Goal: Use online tool/utility: Utilize a website feature to perform a specific function

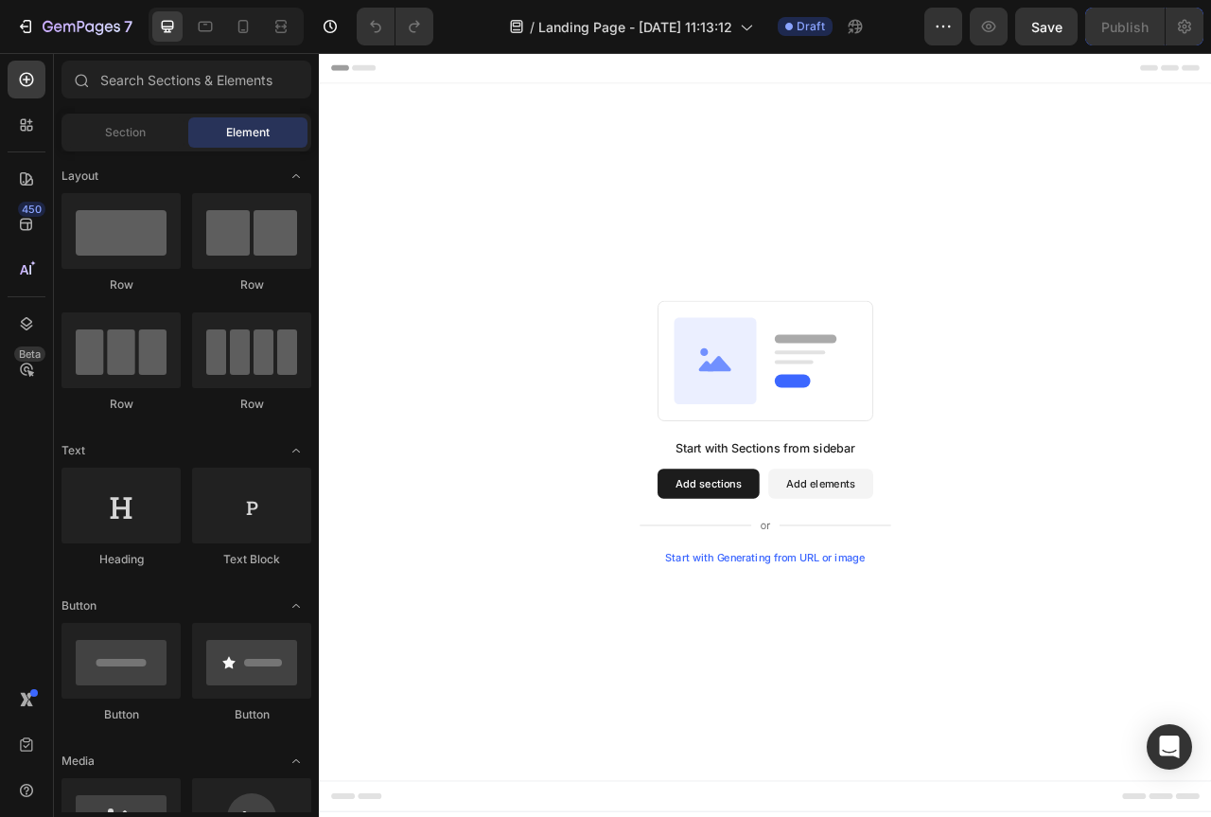
click at [894, 699] on div "Start with Generating from URL or image" at bounding box center [887, 695] width 255 height 15
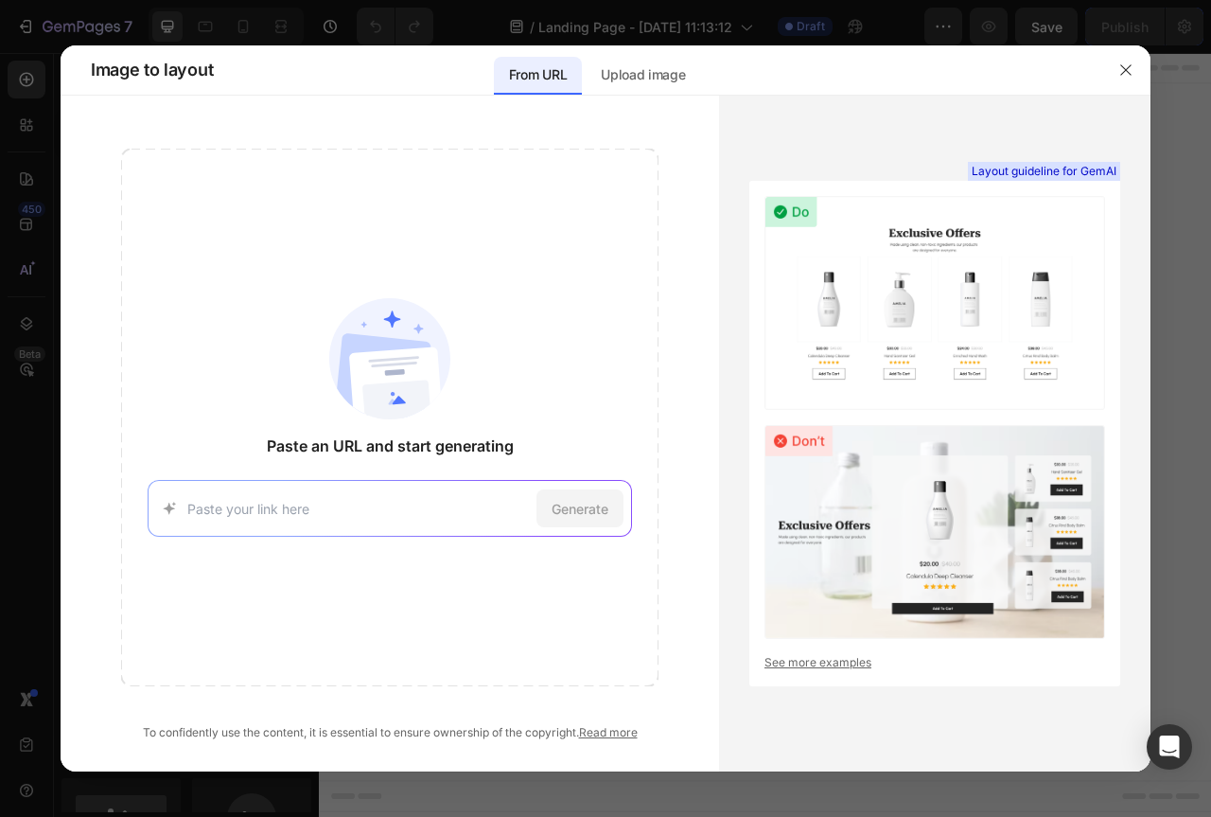
click at [498, 502] on input at bounding box center [357, 509] width 341 height 20
paste input "[URL][DOMAIN_NAME]"
type input "[URL][DOMAIN_NAME]"
click at [565, 511] on span "Generate" at bounding box center [580, 509] width 57 height 20
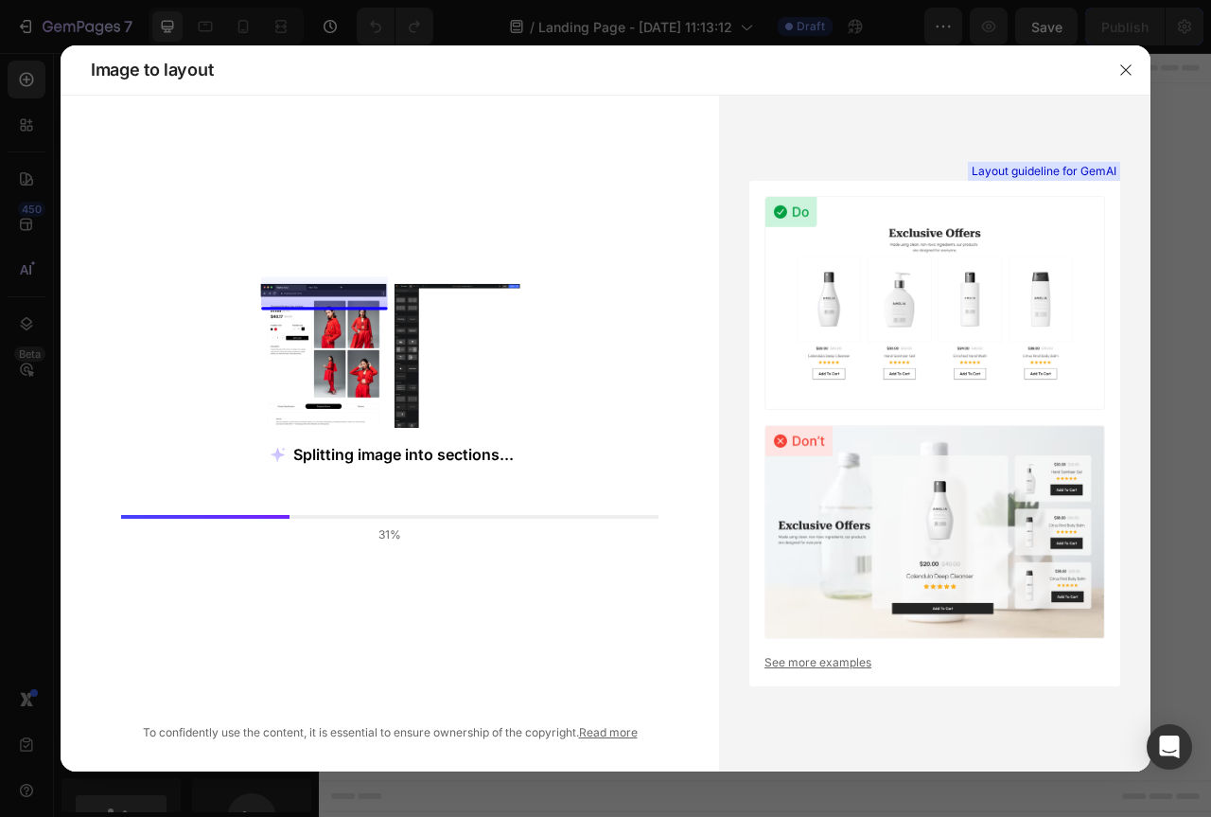
click at [827, 666] on link "See more examples" at bounding box center [935, 662] width 341 height 17
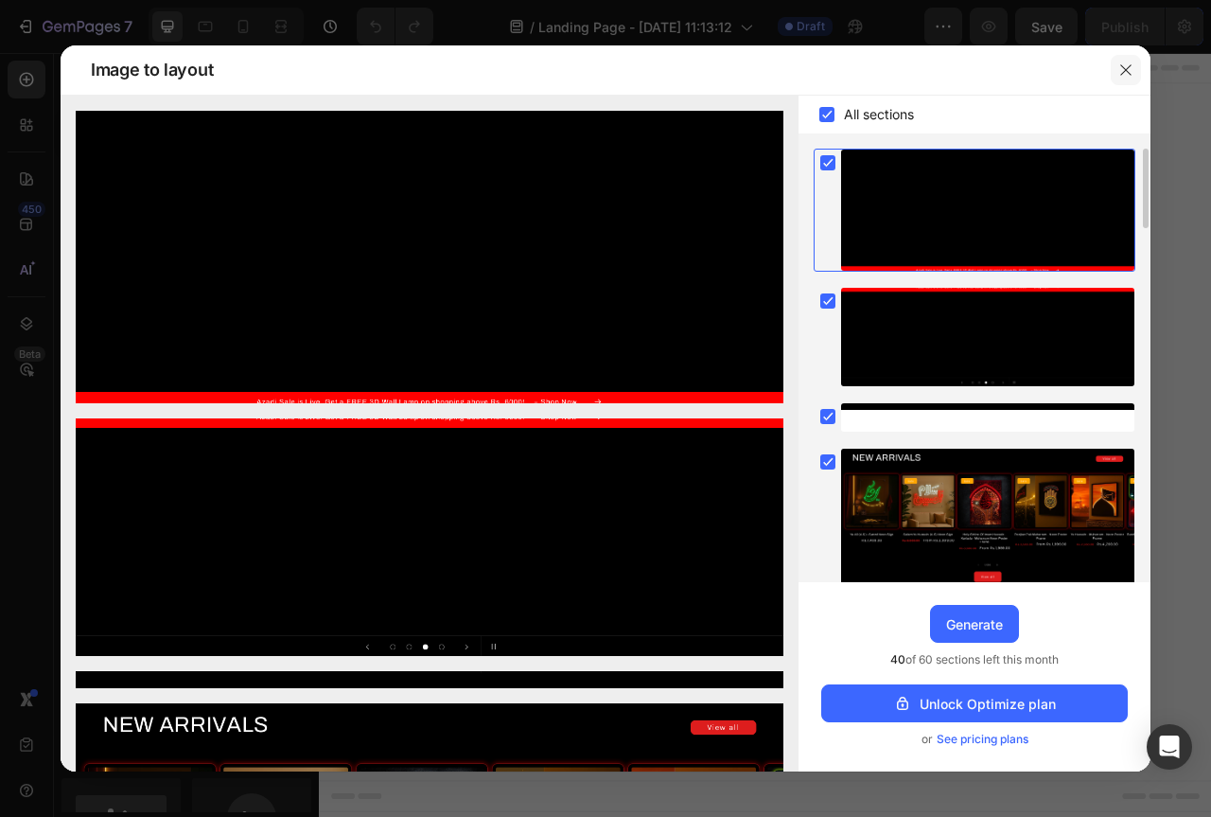
click at [1129, 61] on button "button" at bounding box center [1126, 70] width 30 height 30
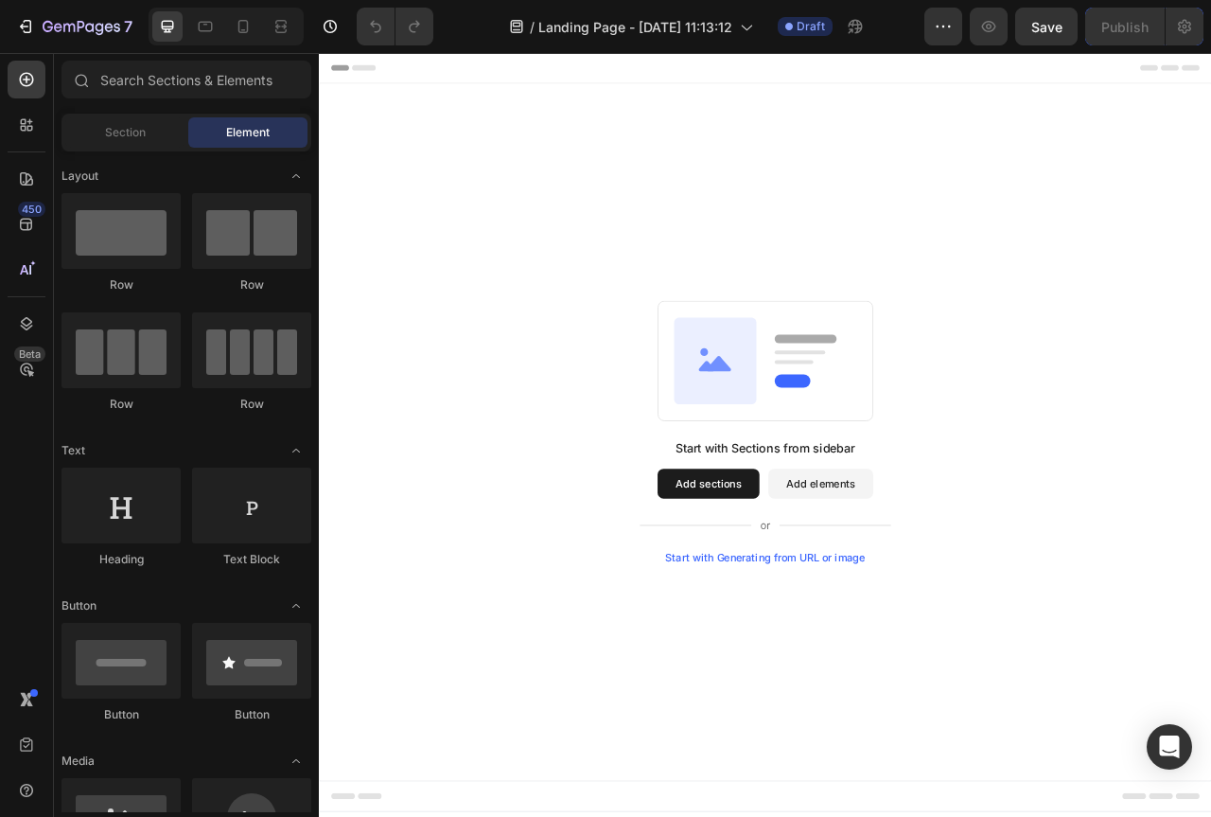
click at [863, 692] on div "Start with Generating from URL or image" at bounding box center [887, 695] width 255 height 15
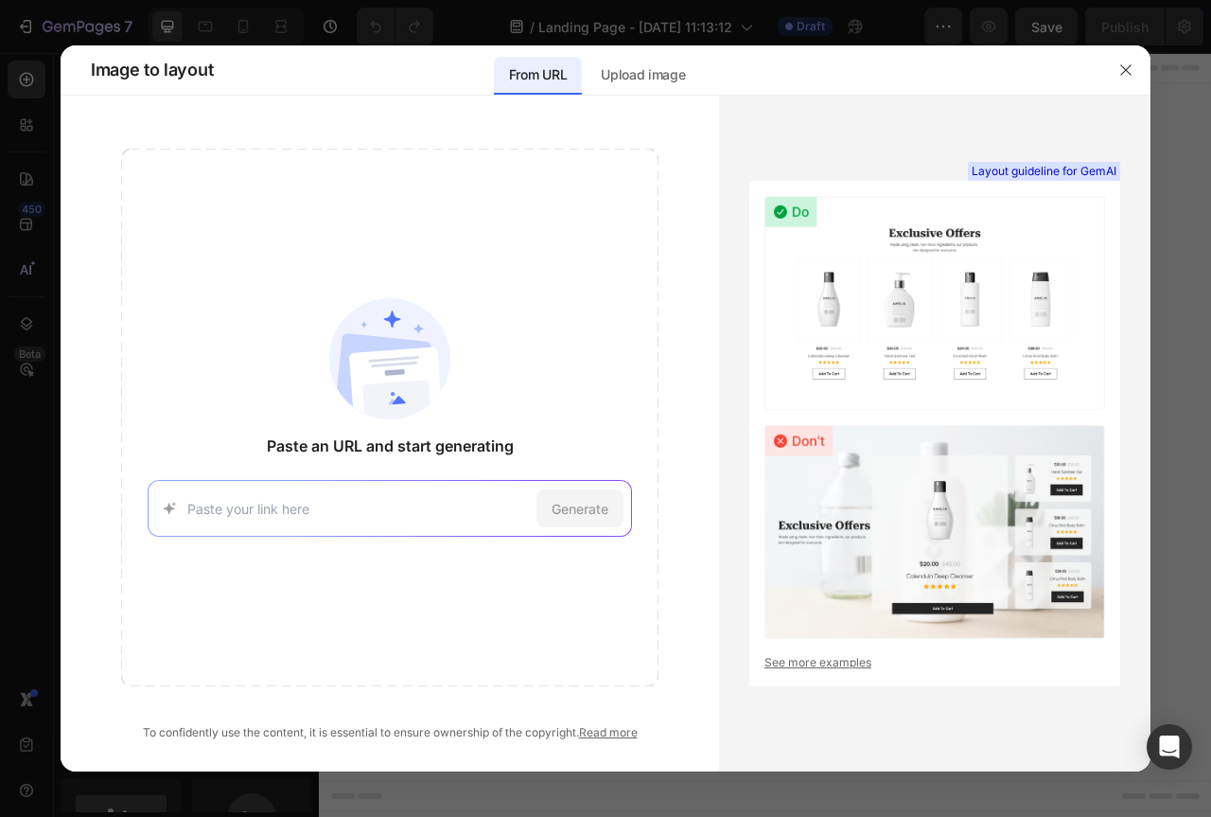
click at [284, 517] on input at bounding box center [357, 509] width 341 height 20
paste input "[URL][DOMAIN_NAME]"
type input "[URL][DOMAIN_NAME]"
click at [600, 511] on span "Generate" at bounding box center [580, 509] width 57 height 20
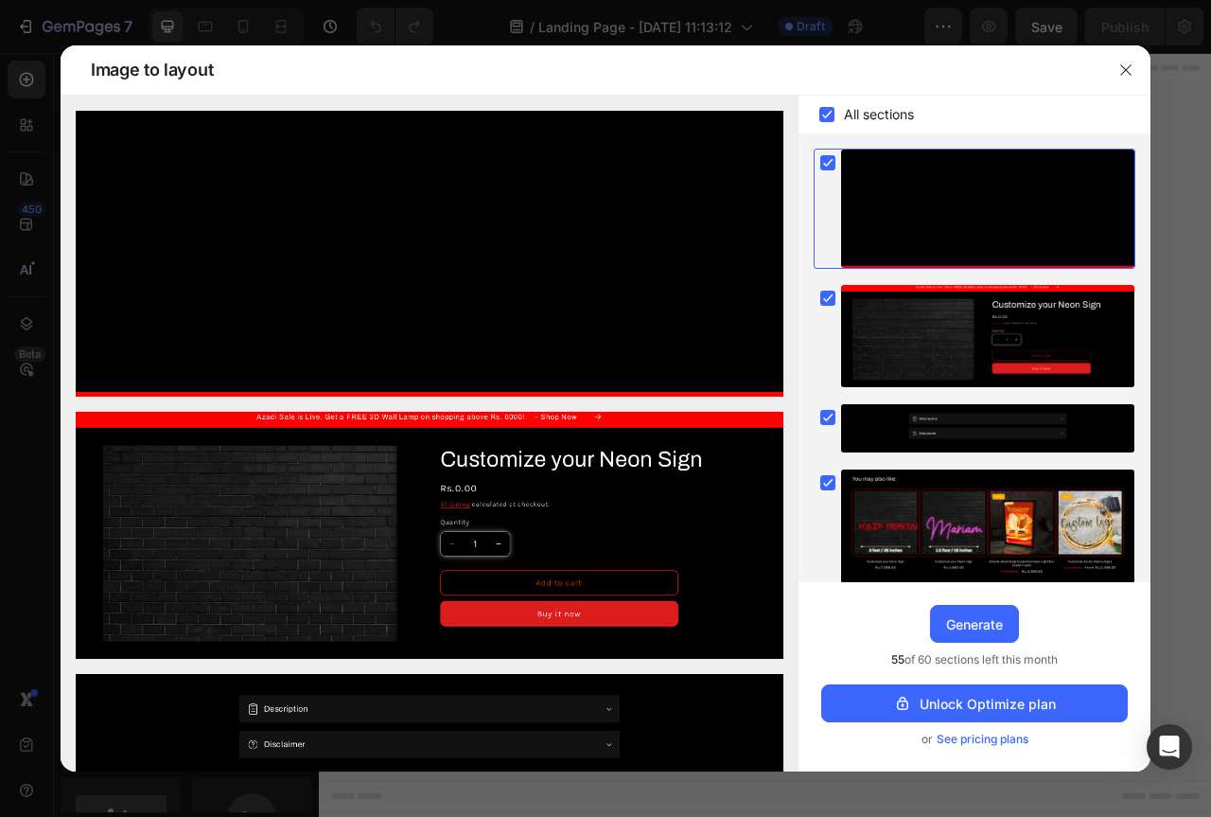
click at [827, 167] on icon at bounding box center [828, 163] width 9 height 8
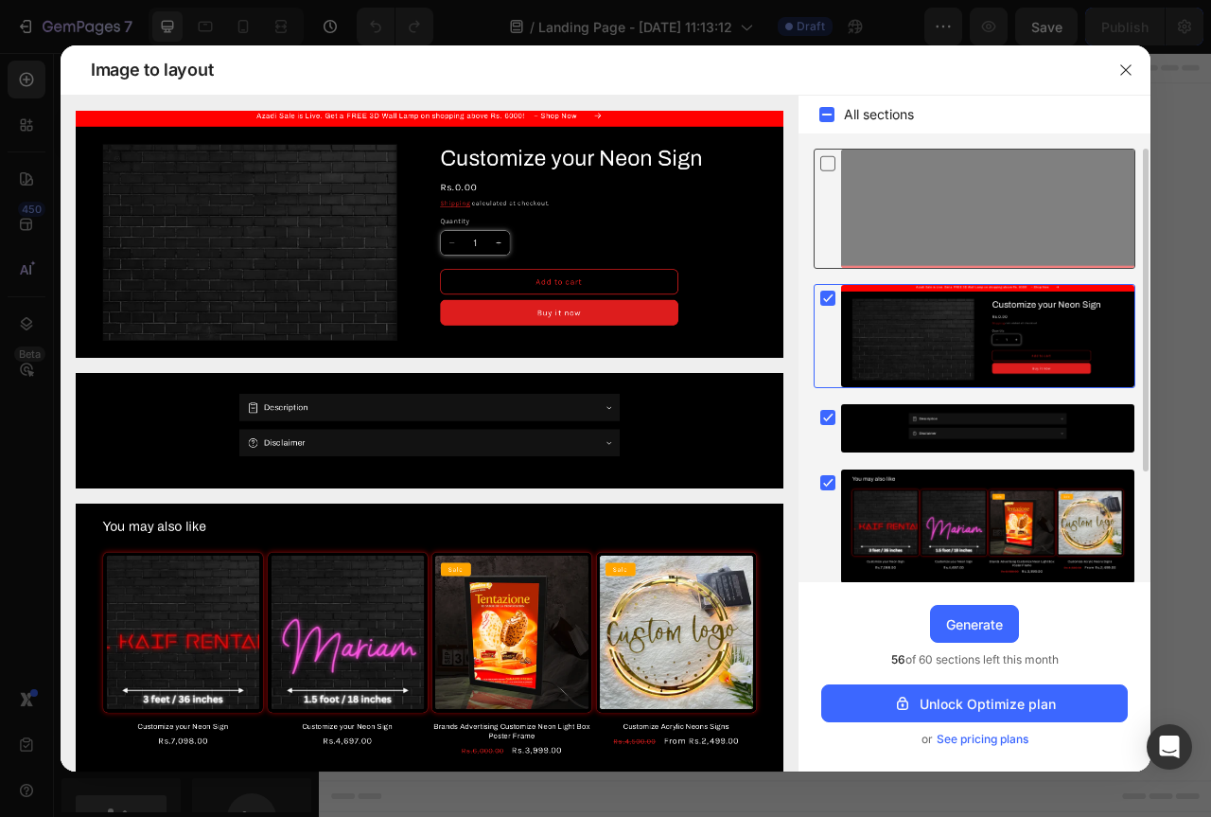
click at [830, 162] on icon at bounding box center [828, 163] width 19 height 20
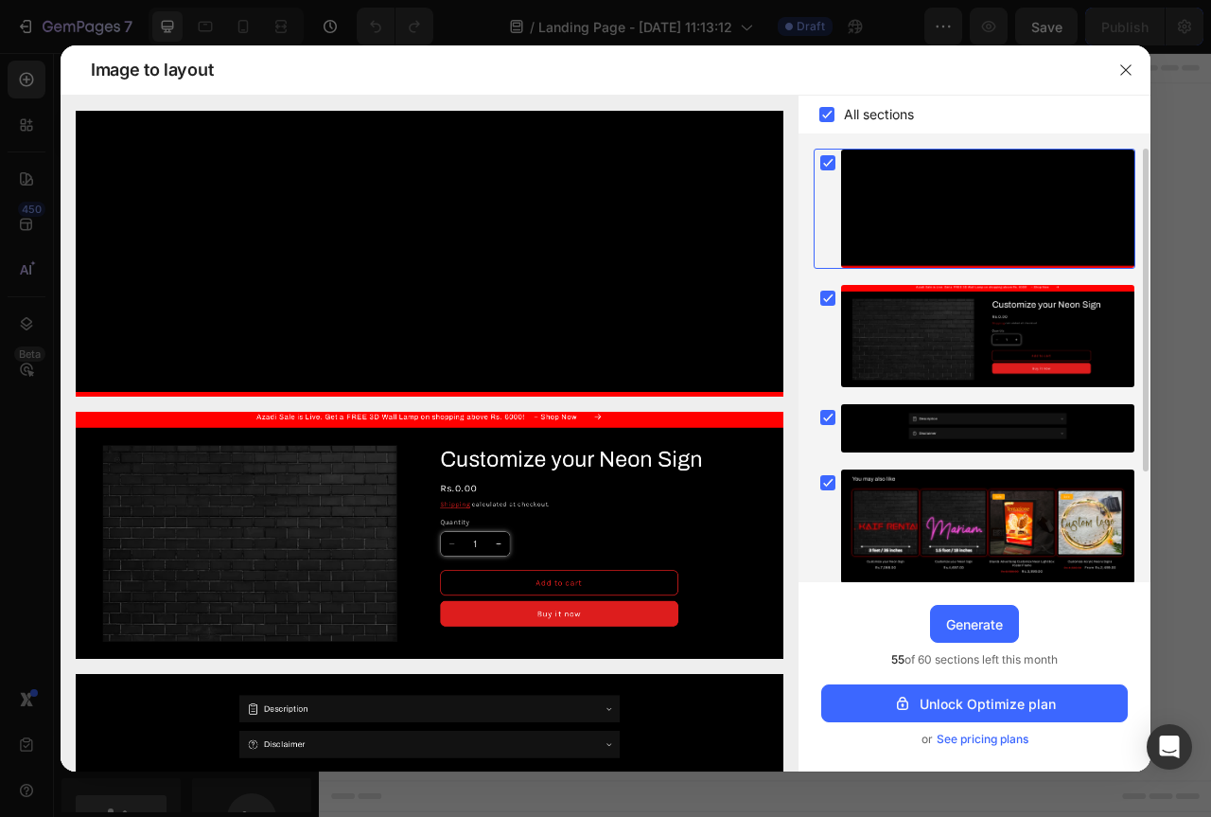
click at [836, 157] on icon at bounding box center [828, 162] width 19 height 19
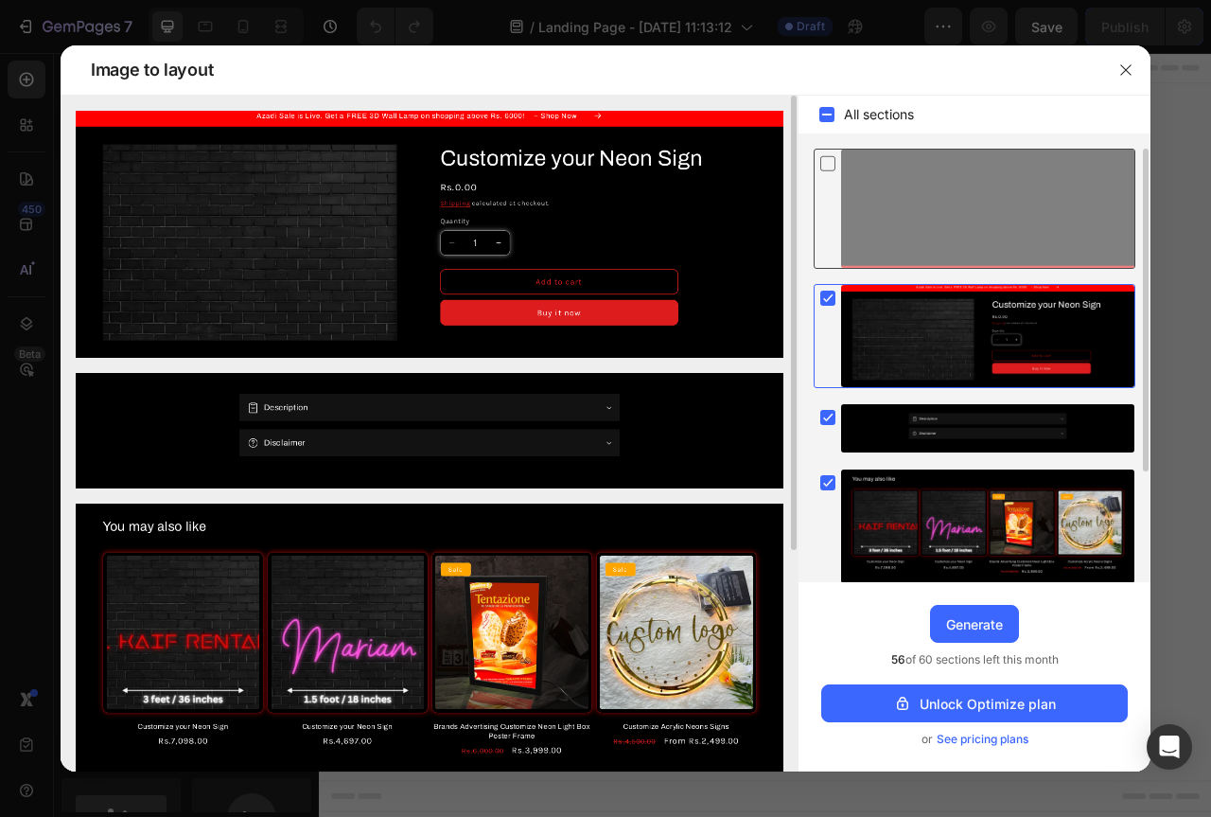
scroll to position [95, 0]
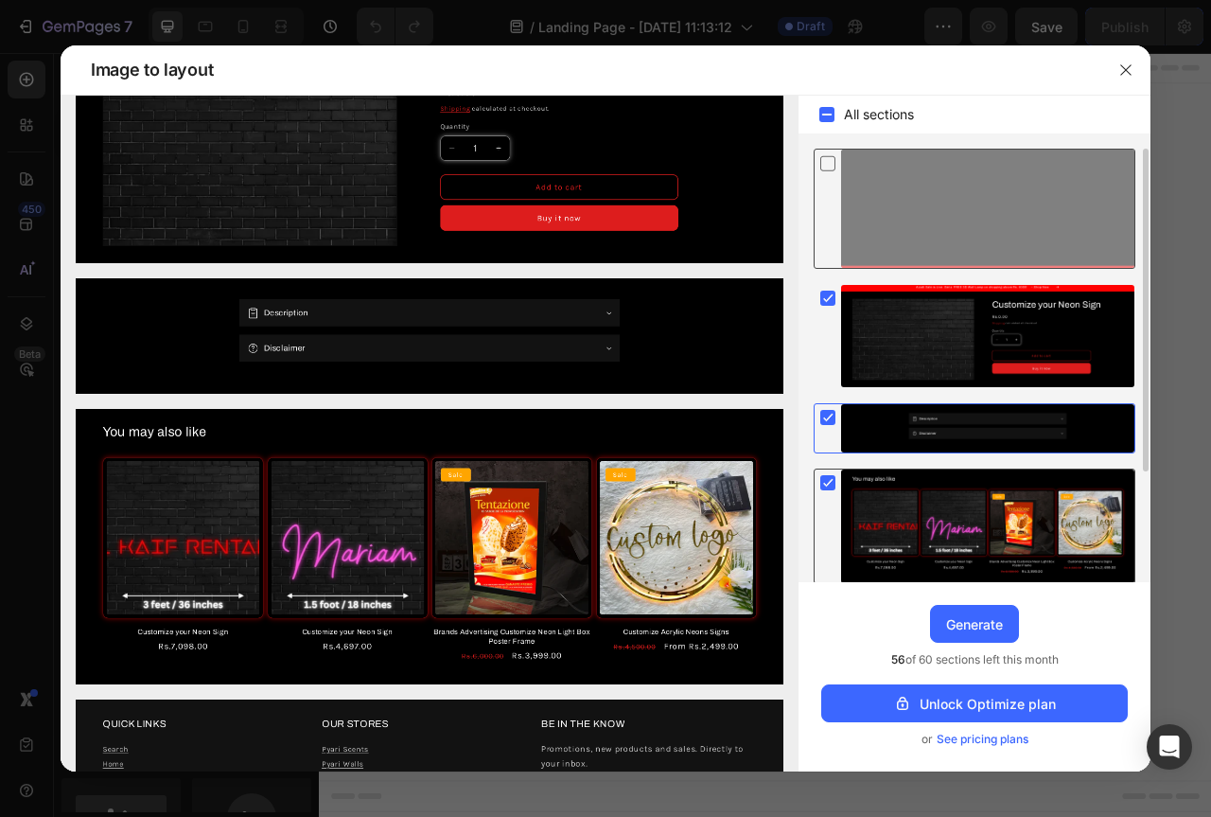
click at [829, 484] on icon at bounding box center [828, 483] width 9 height 8
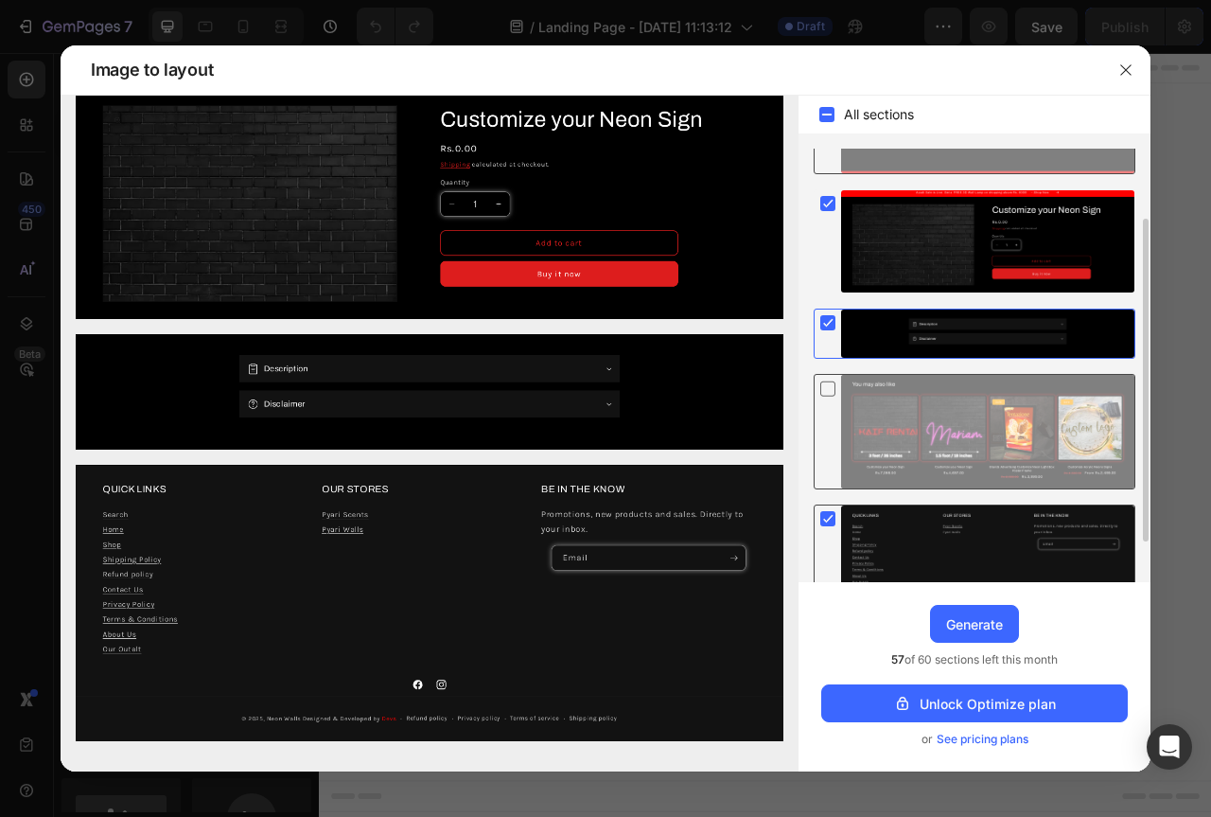
click at [825, 519] on rect at bounding box center [828, 518] width 15 height 15
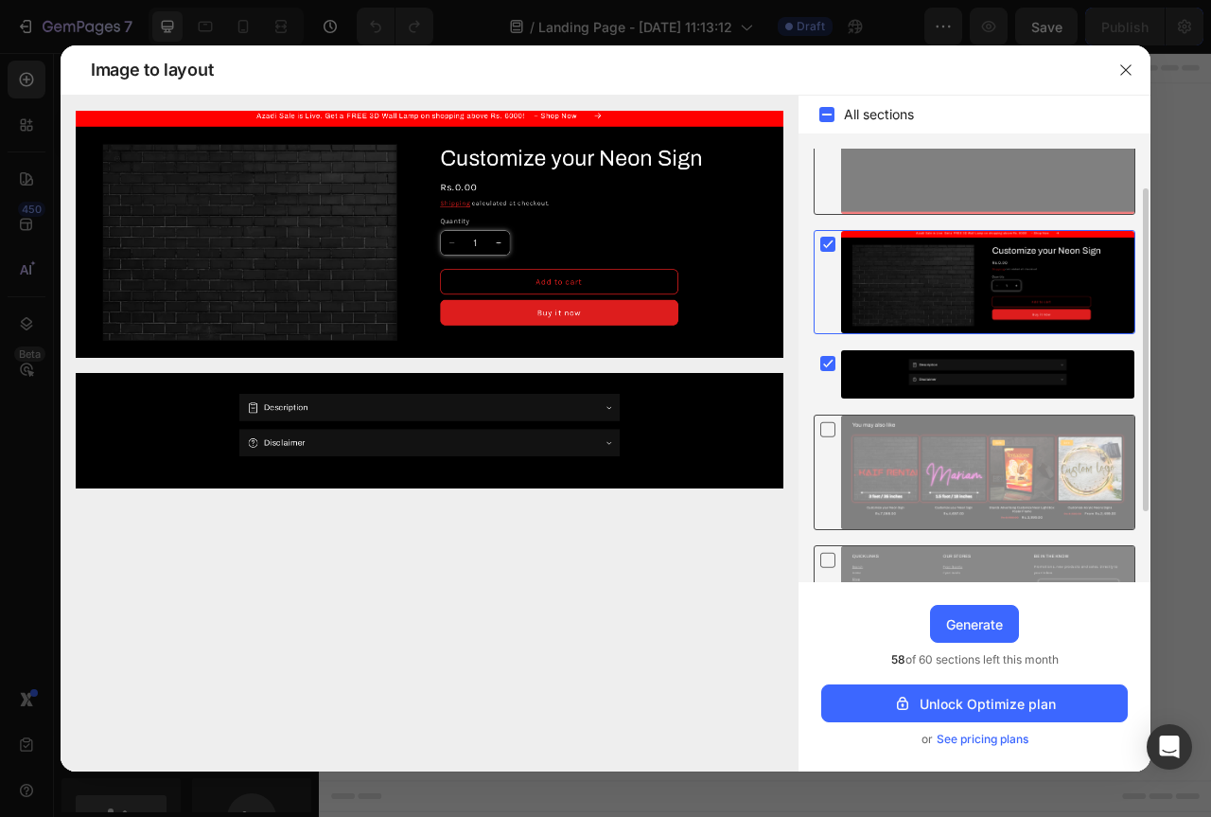
scroll to position [0, 0]
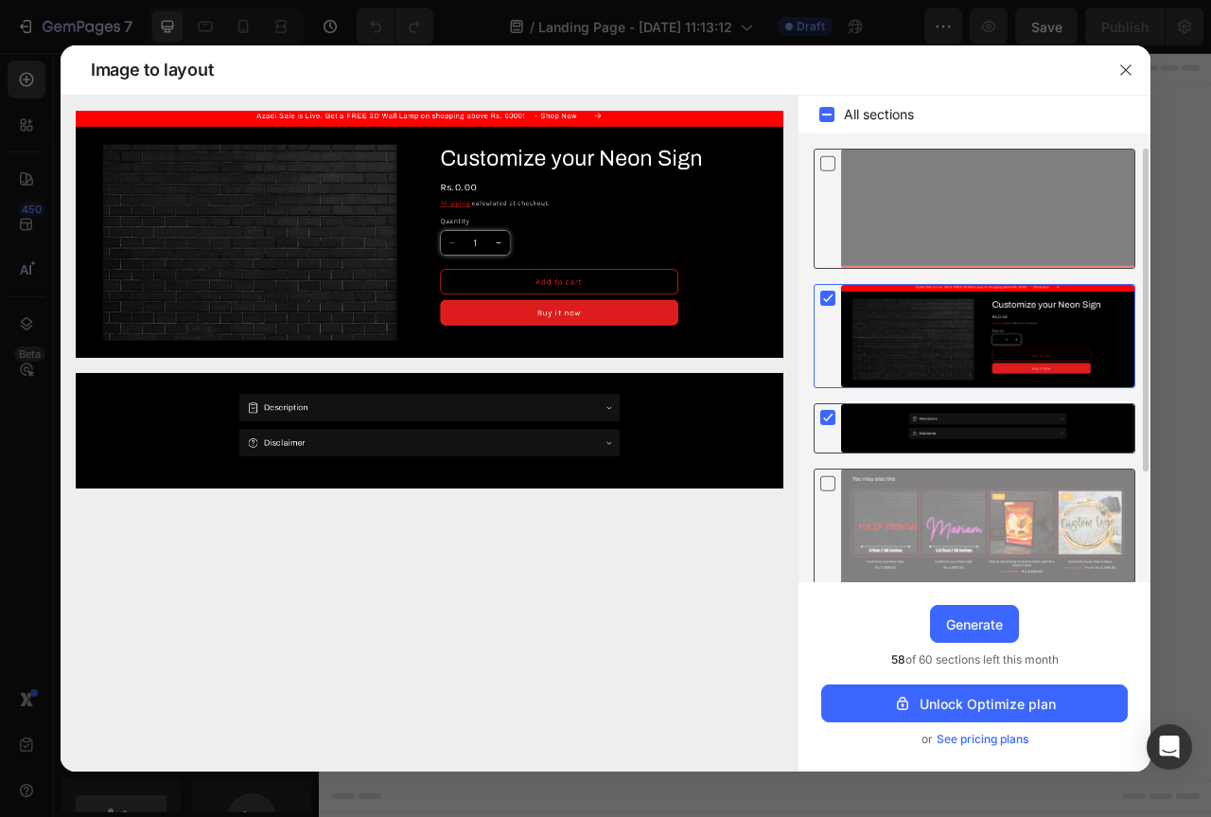
click at [827, 417] on rect at bounding box center [828, 417] width 15 height 15
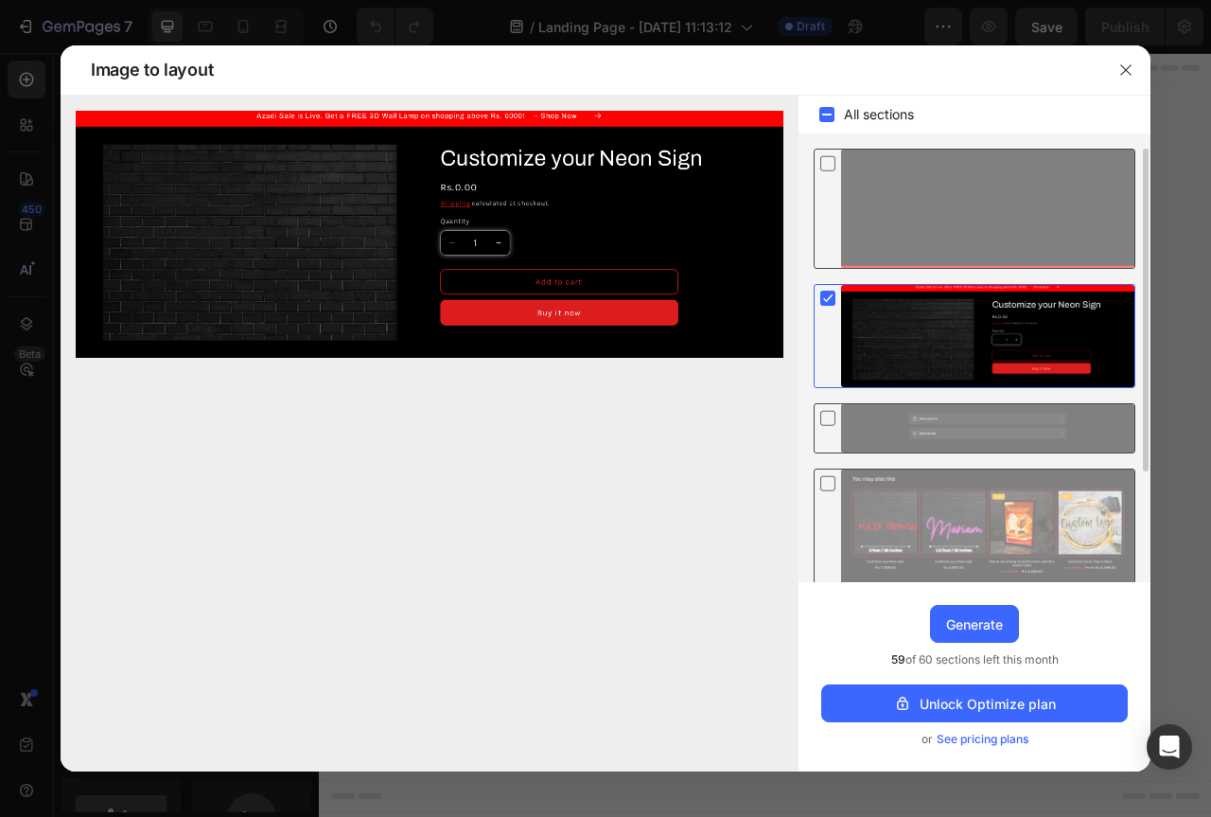
click at [614, 362] on div at bounding box center [430, 242] width 738 height 292
click at [833, 415] on icon at bounding box center [828, 418] width 19 height 20
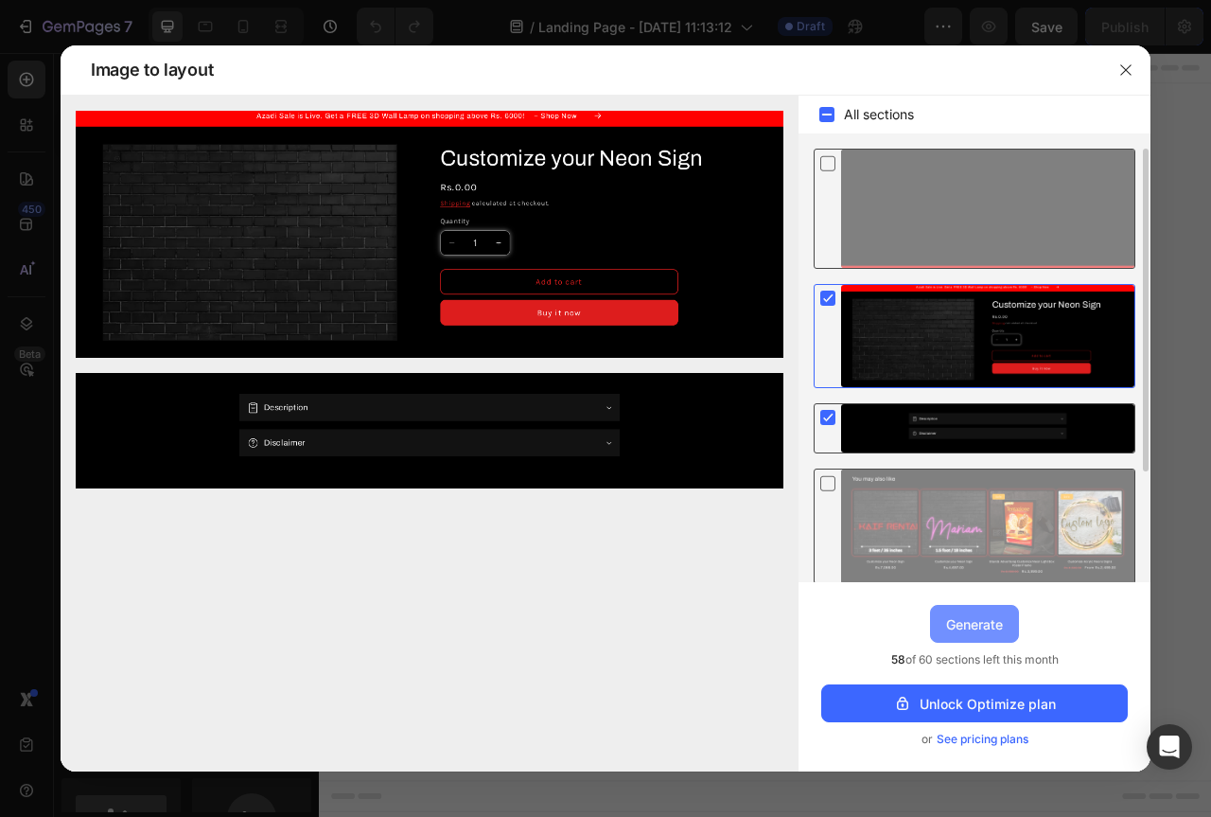
click at [984, 629] on div "Generate" at bounding box center [974, 624] width 57 height 20
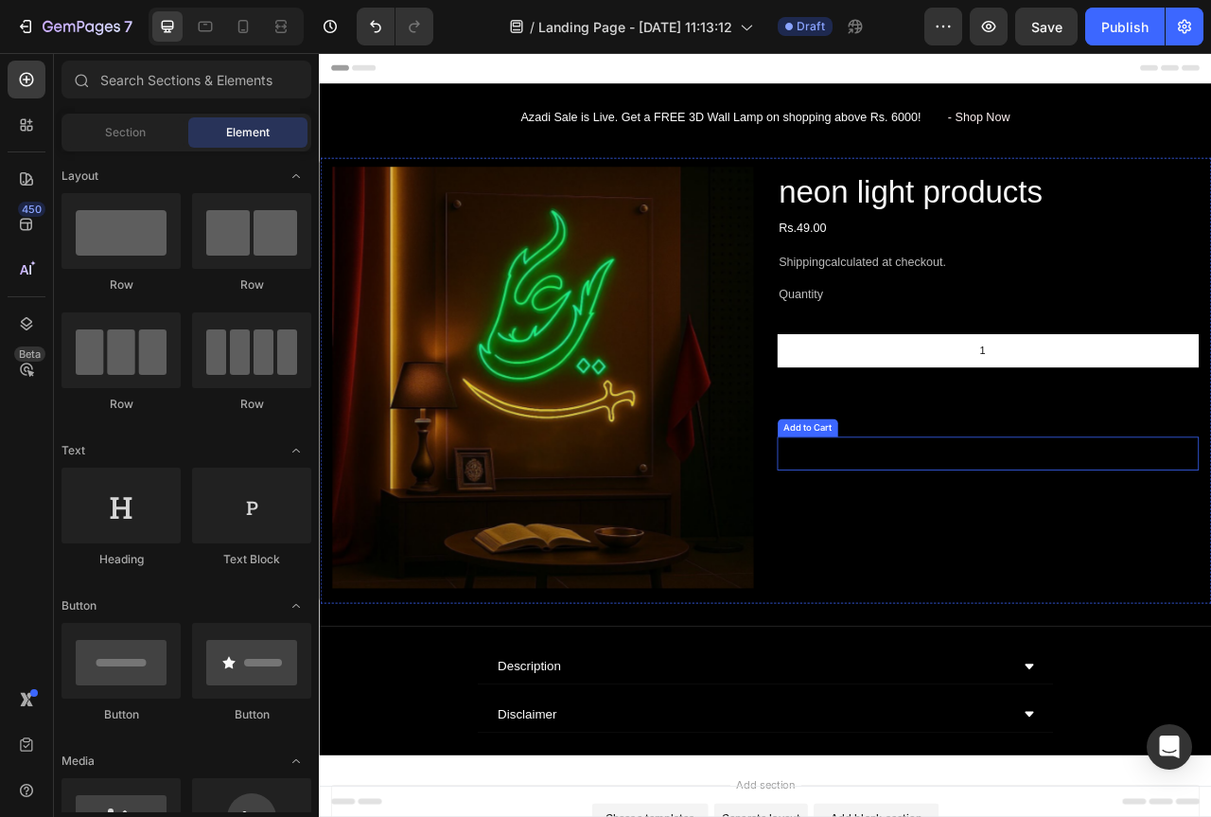
click at [1085, 521] on button "Add to cart" at bounding box center [1131, 508] width 459 height 43
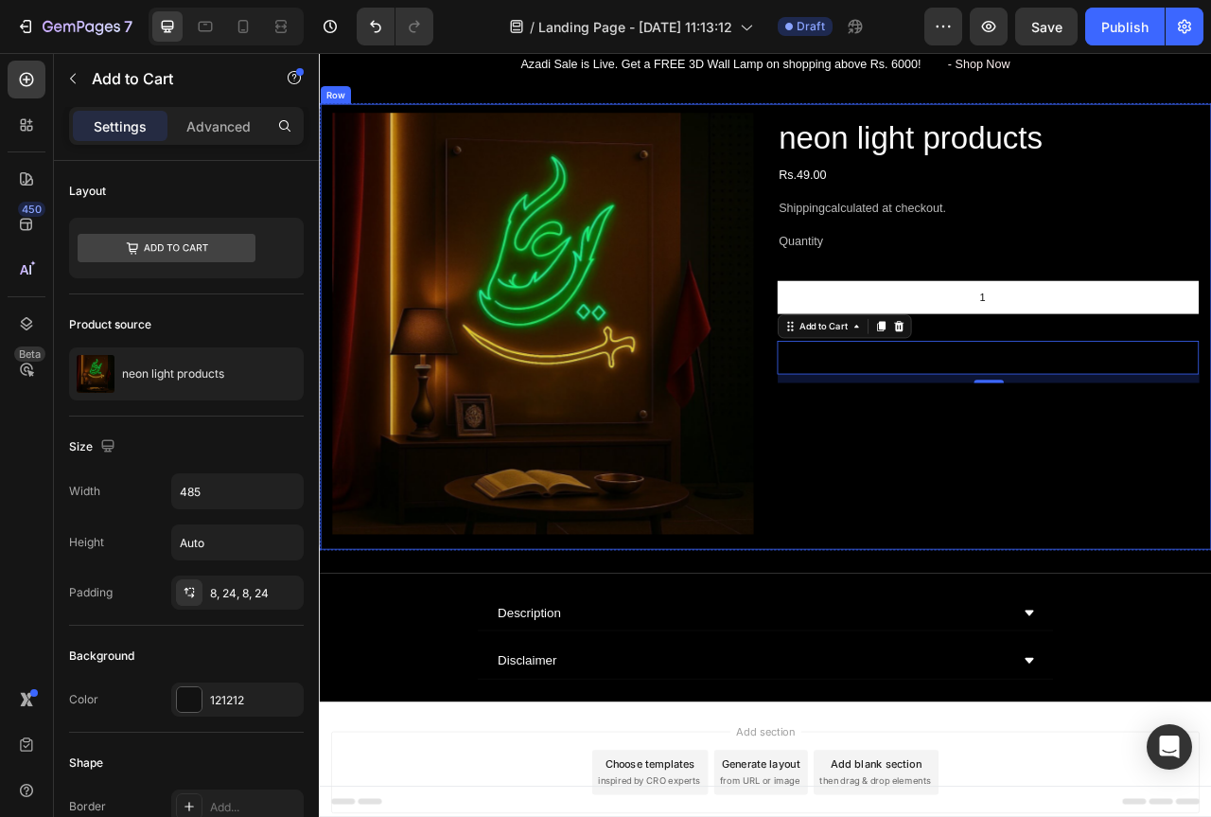
scroll to position [147, 0]
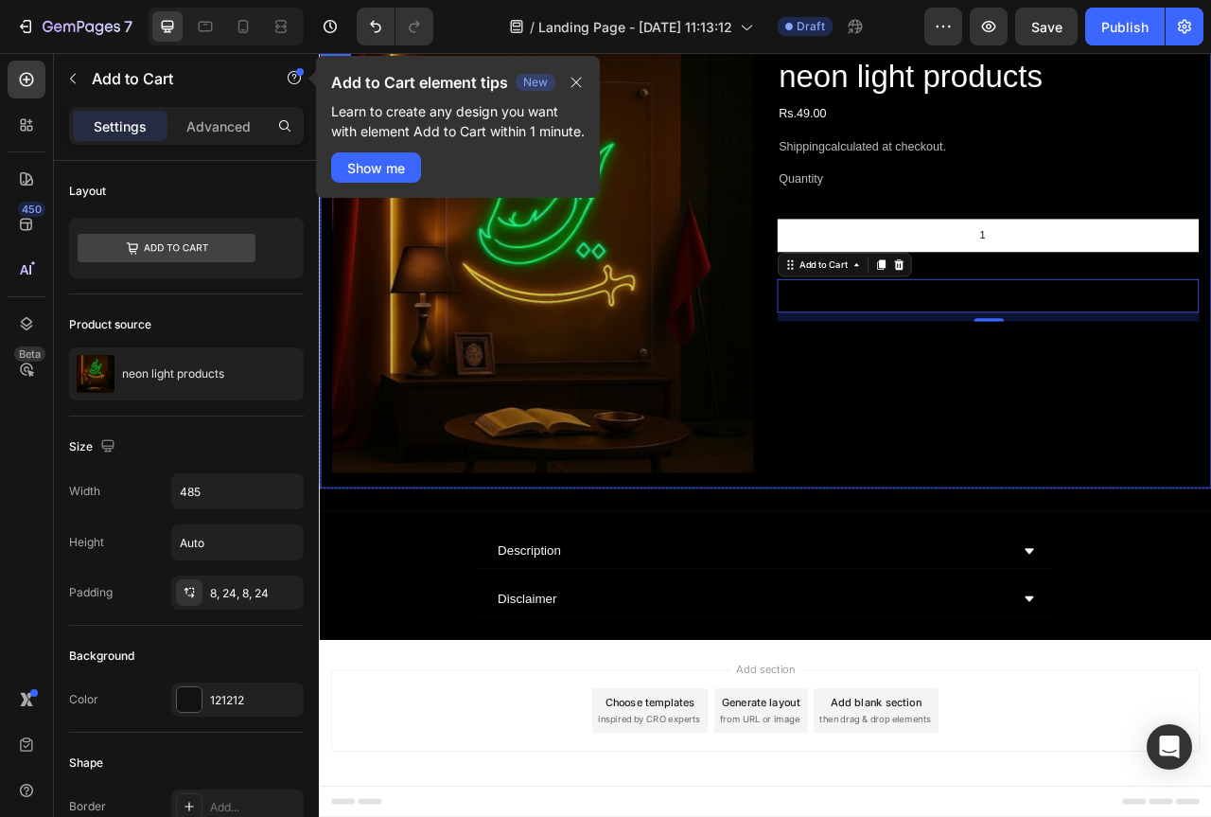
click at [1025, 504] on div "neon light products Product Title Rs.49.00 Product Price Product Price Shipping…" at bounding box center [1170, 319] width 537 height 537
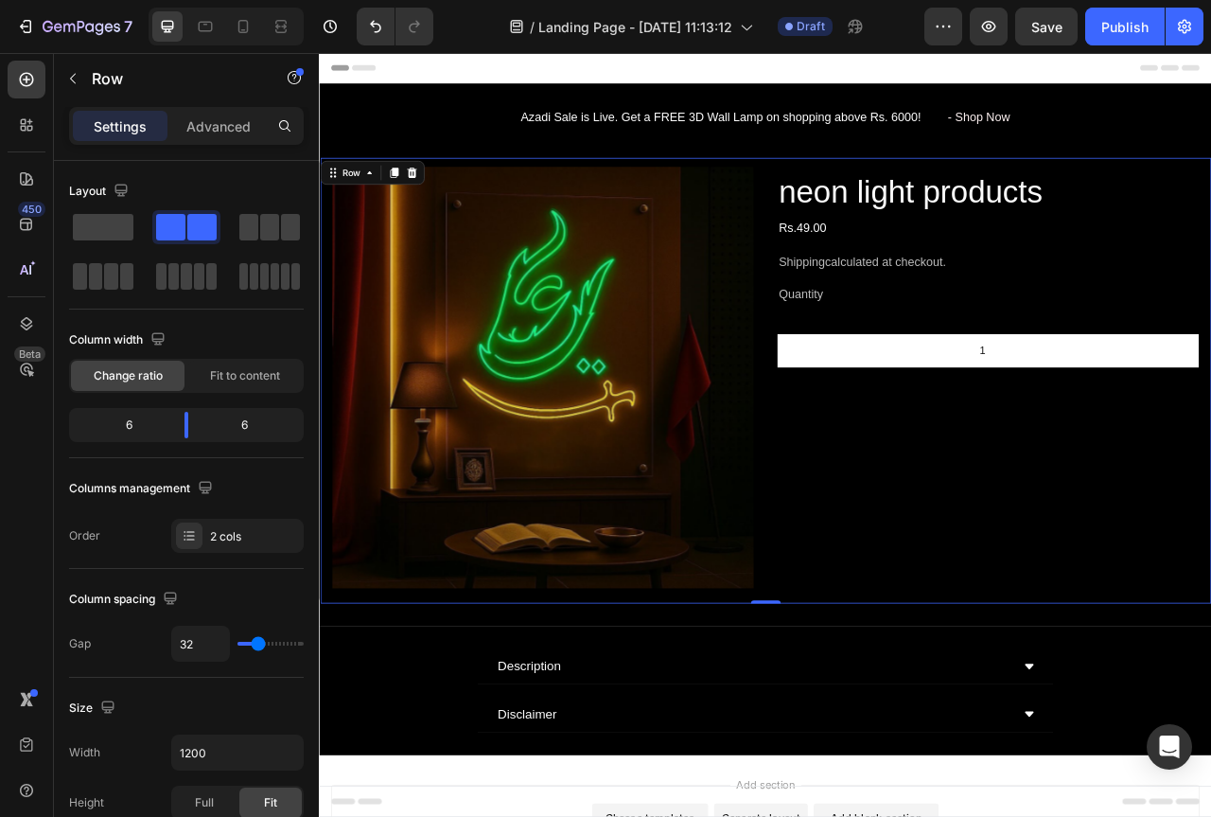
scroll to position [95, 0]
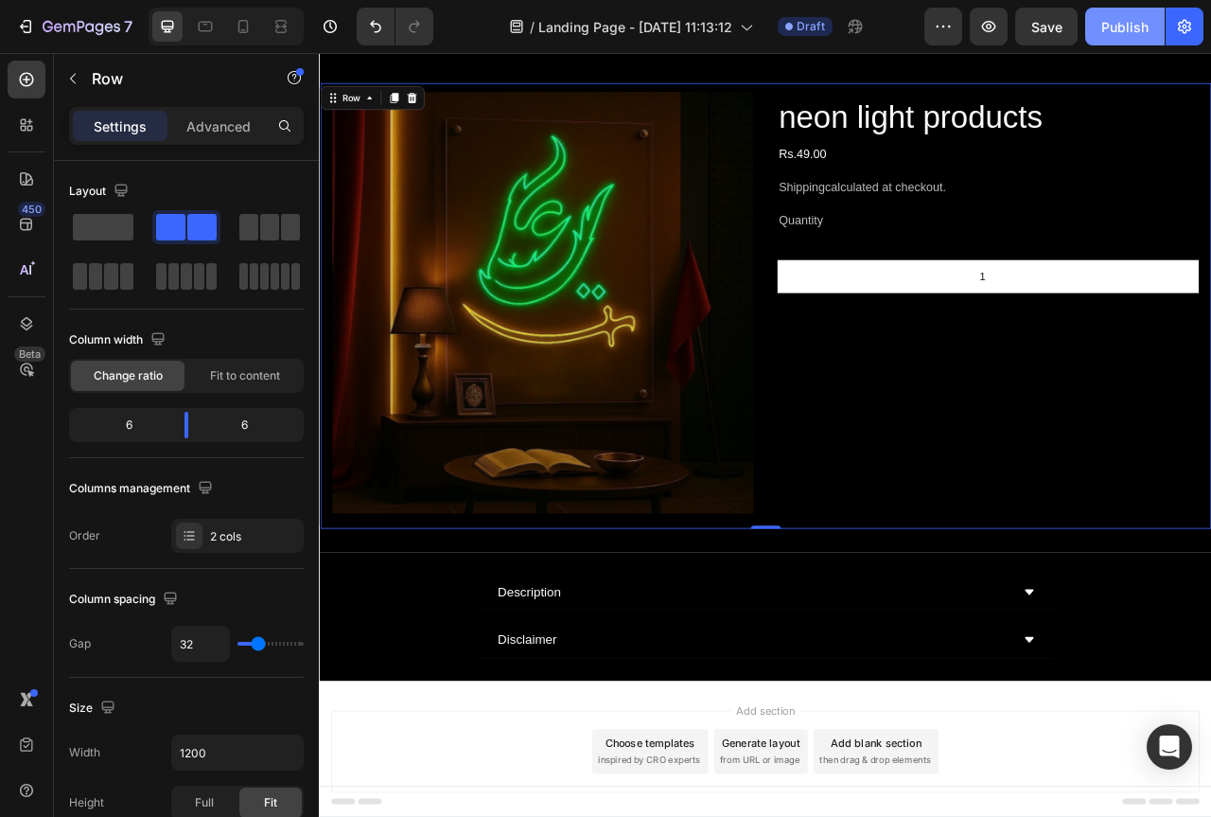
click at [1114, 27] on div "Publish" at bounding box center [1125, 27] width 47 height 20
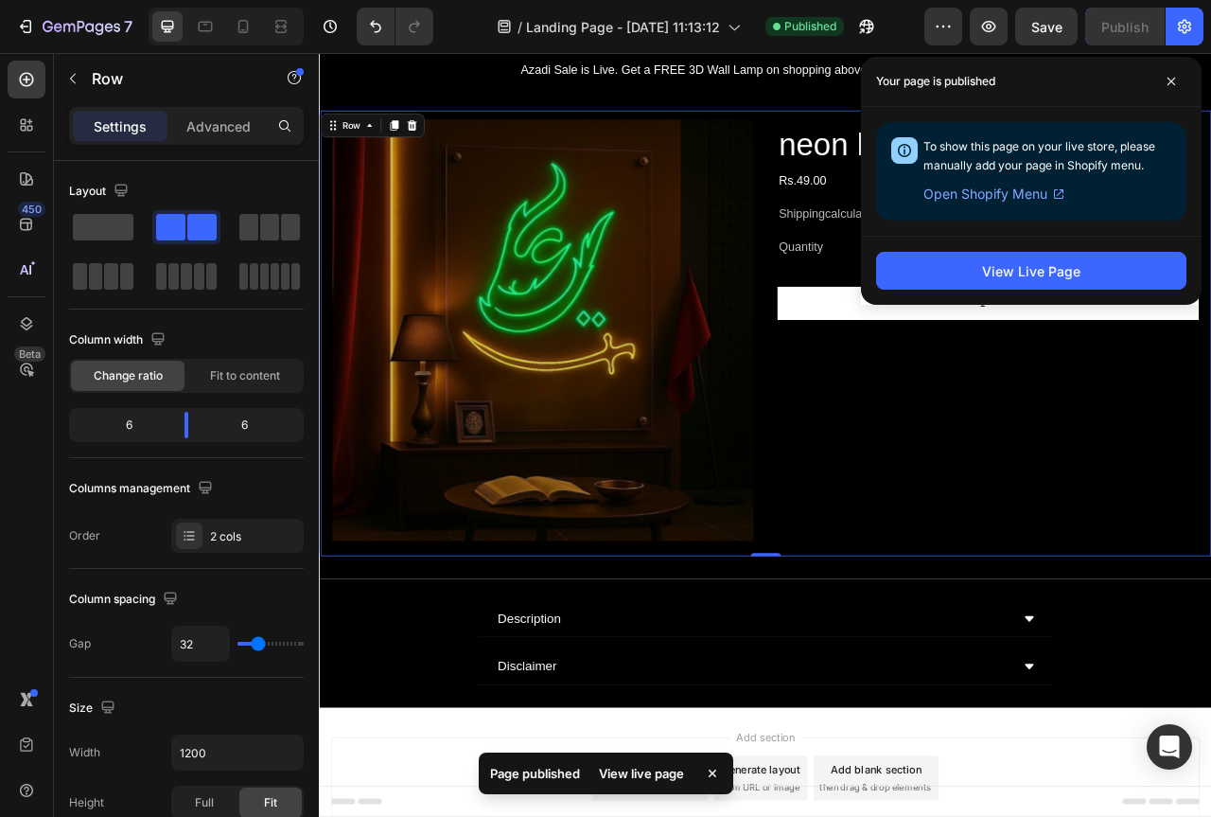
scroll to position [0, 0]
